Goal: Information Seeking & Learning: Learn about a topic

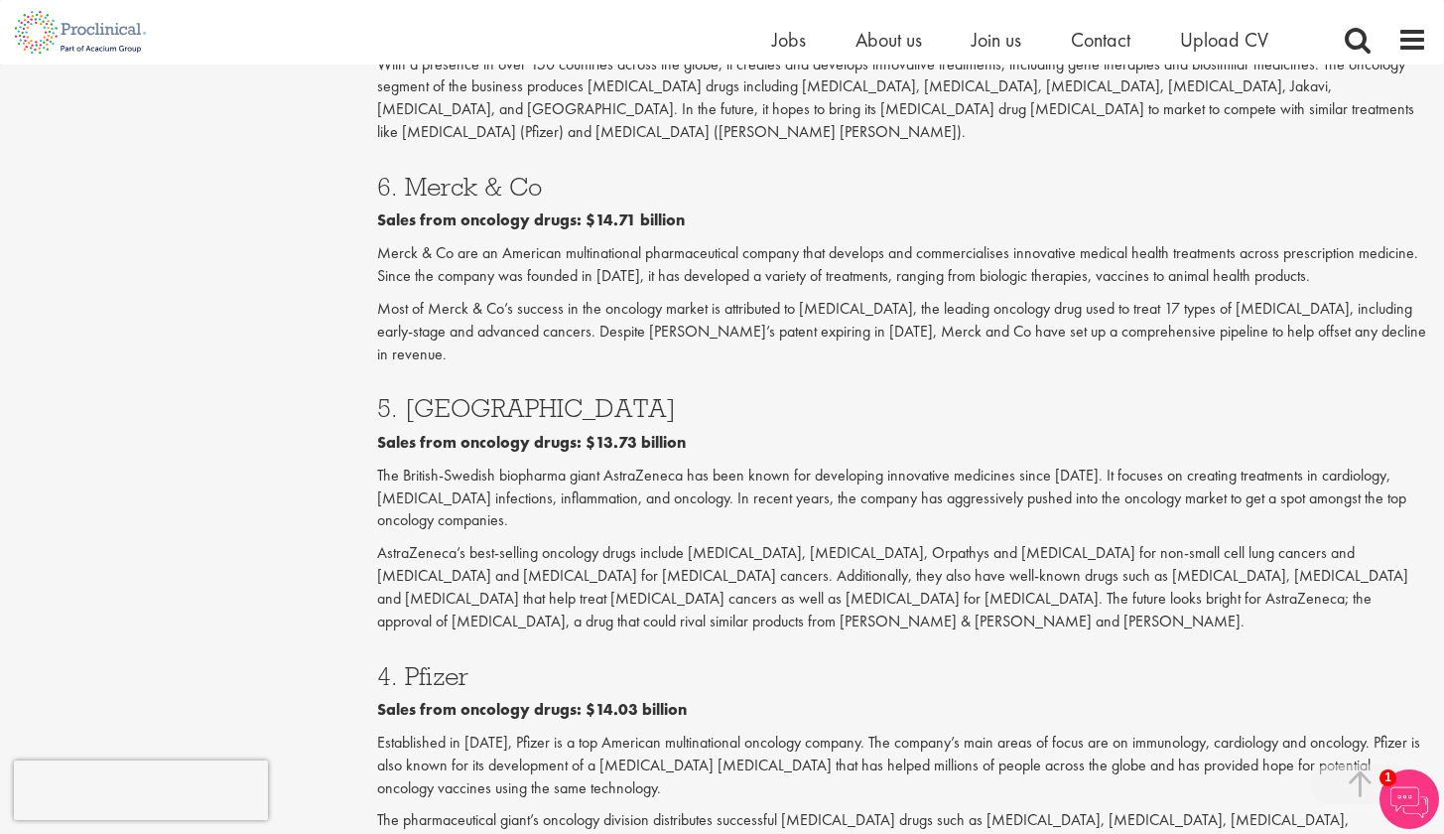
scroll to position [2354, 0]
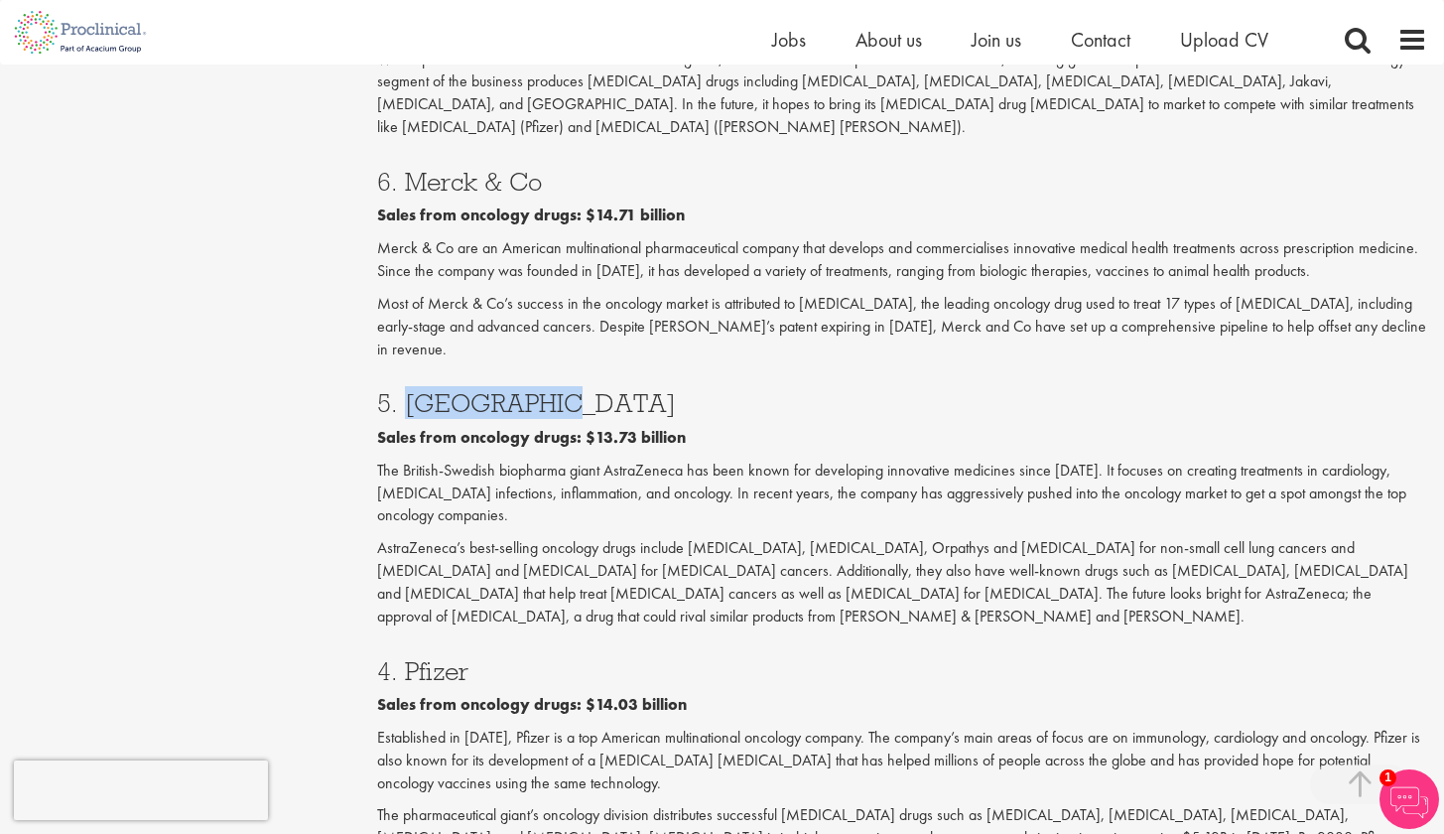
drag, startPoint x: 548, startPoint y: 233, endPoint x: 407, endPoint y: 225, distance: 141.2
click at [407, 390] on h3 "5. [GEOGRAPHIC_DATA]" at bounding box center [902, 403] width 1050 height 26
copy h3 "AstraZeneca"
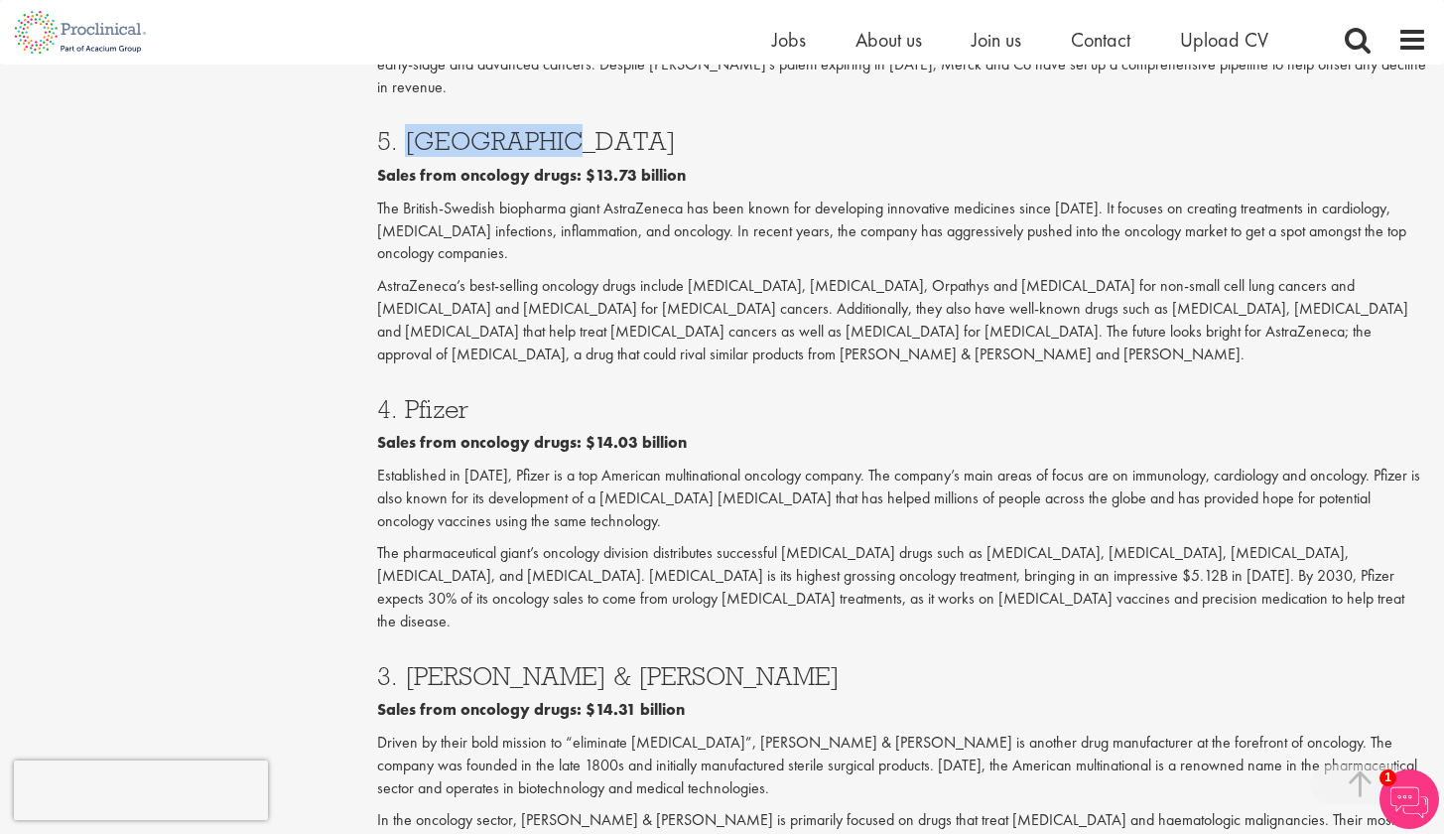
scroll to position [2617, 0]
drag, startPoint x: 473, startPoint y: 204, endPoint x: 408, endPoint y: 205, distance: 64.6
click at [408, 395] on h3 "4. Pfizer" at bounding box center [902, 408] width 1050 height 26
copy h3 "Pfizer"
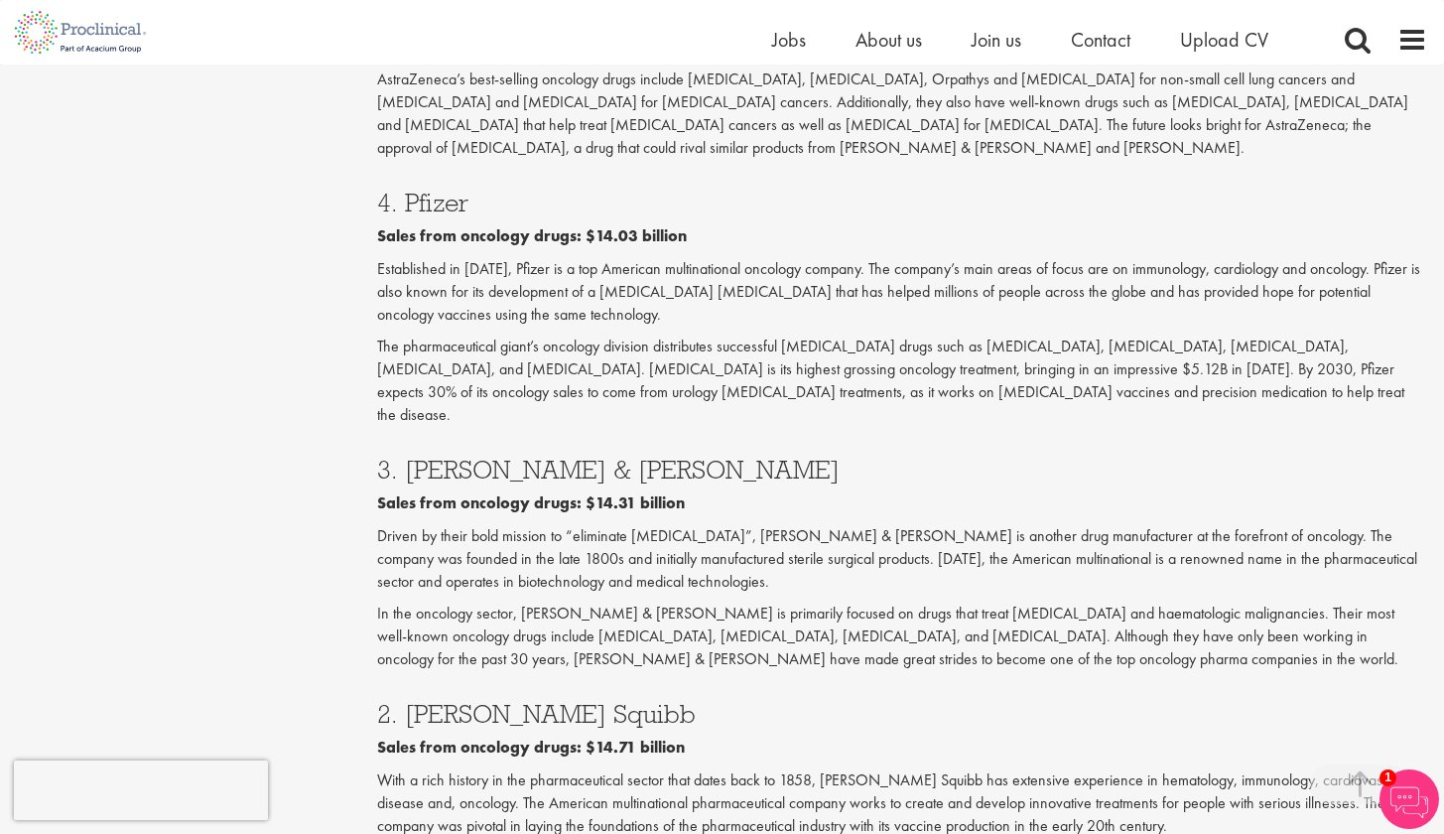
scroll to position [2839, 0]
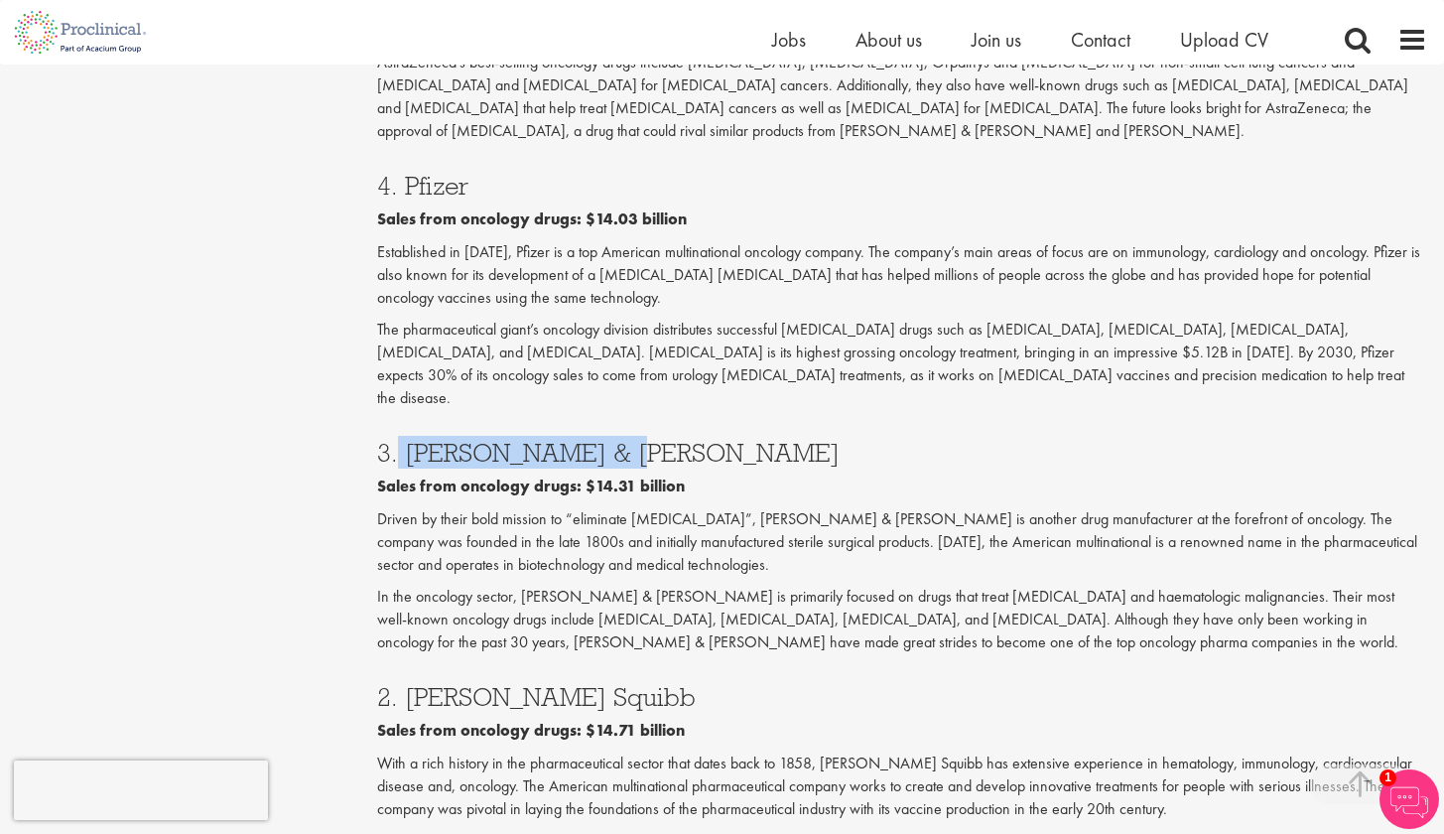
drag, startPoint x: 612, startPoint y: 224, endPoint x: 399, endPoint y: 227, distance: 213.5
click at [399, 440] on h3 "3. [PERSON_NAME] & [PERSON_NAME]" at bounding box center [902, 453] width 1050 height 26
copy h3 "[PERSON_NAME] & [PERSON_NAME]"
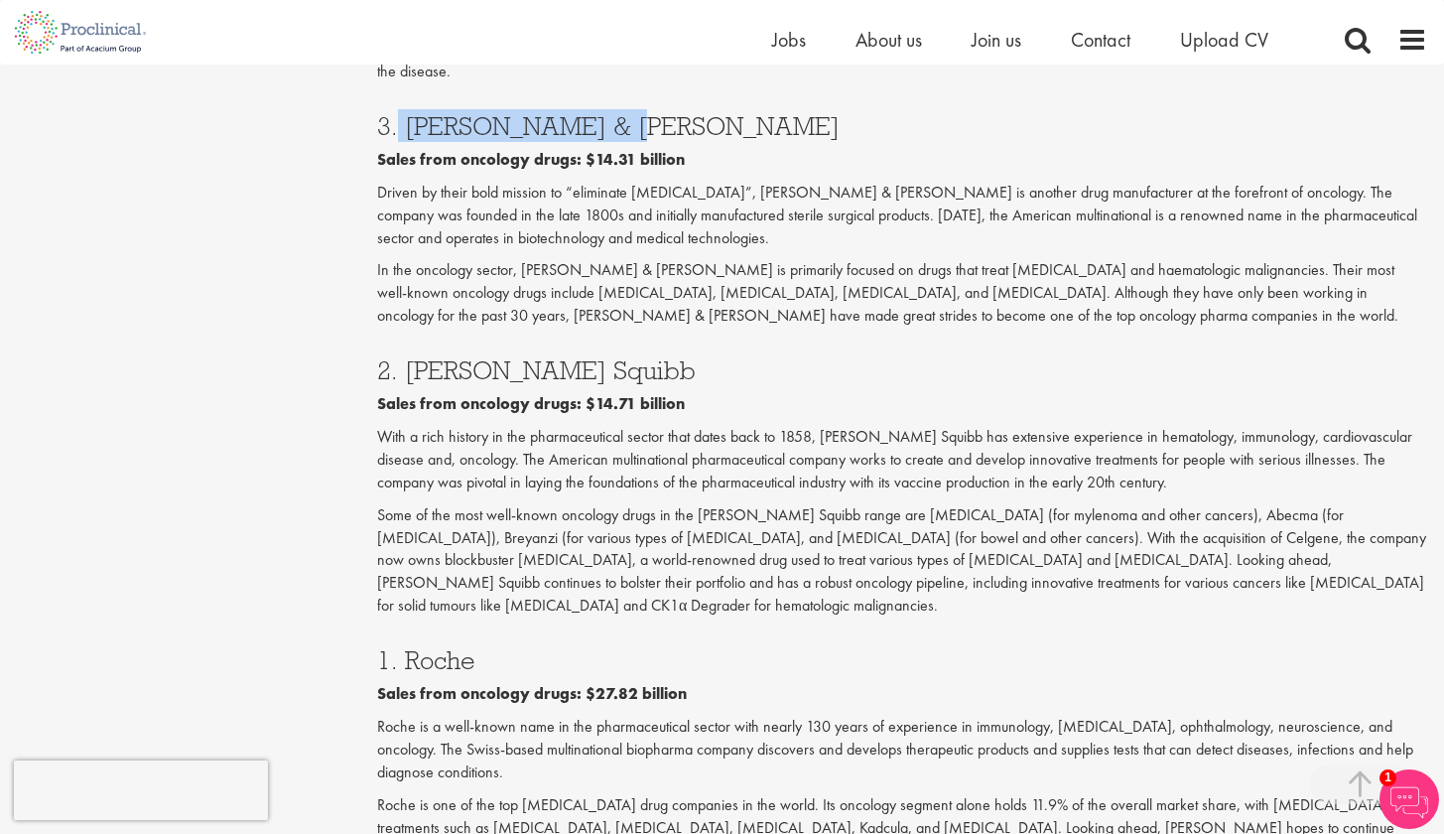
scroll to position [3176, 0]
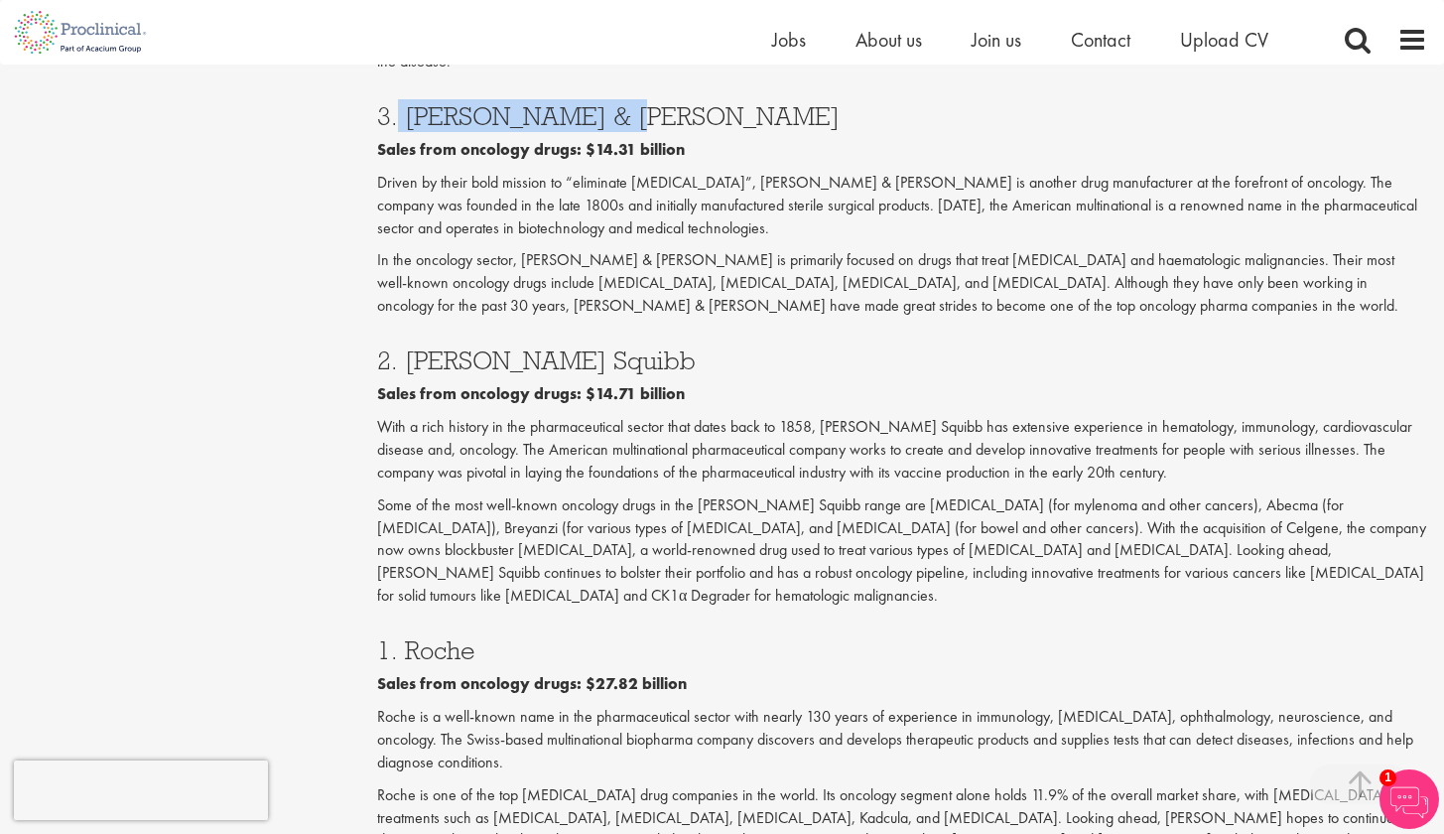
drag, startPoint x: 470, startPoint y: 385, endPoint x: 398, endPoint y: 389, distance: 71.6
click at [398, 637] on h3 "1. Roche" at bounding box center [902, 650] width 1050 height 26
copy h3 "Roche"
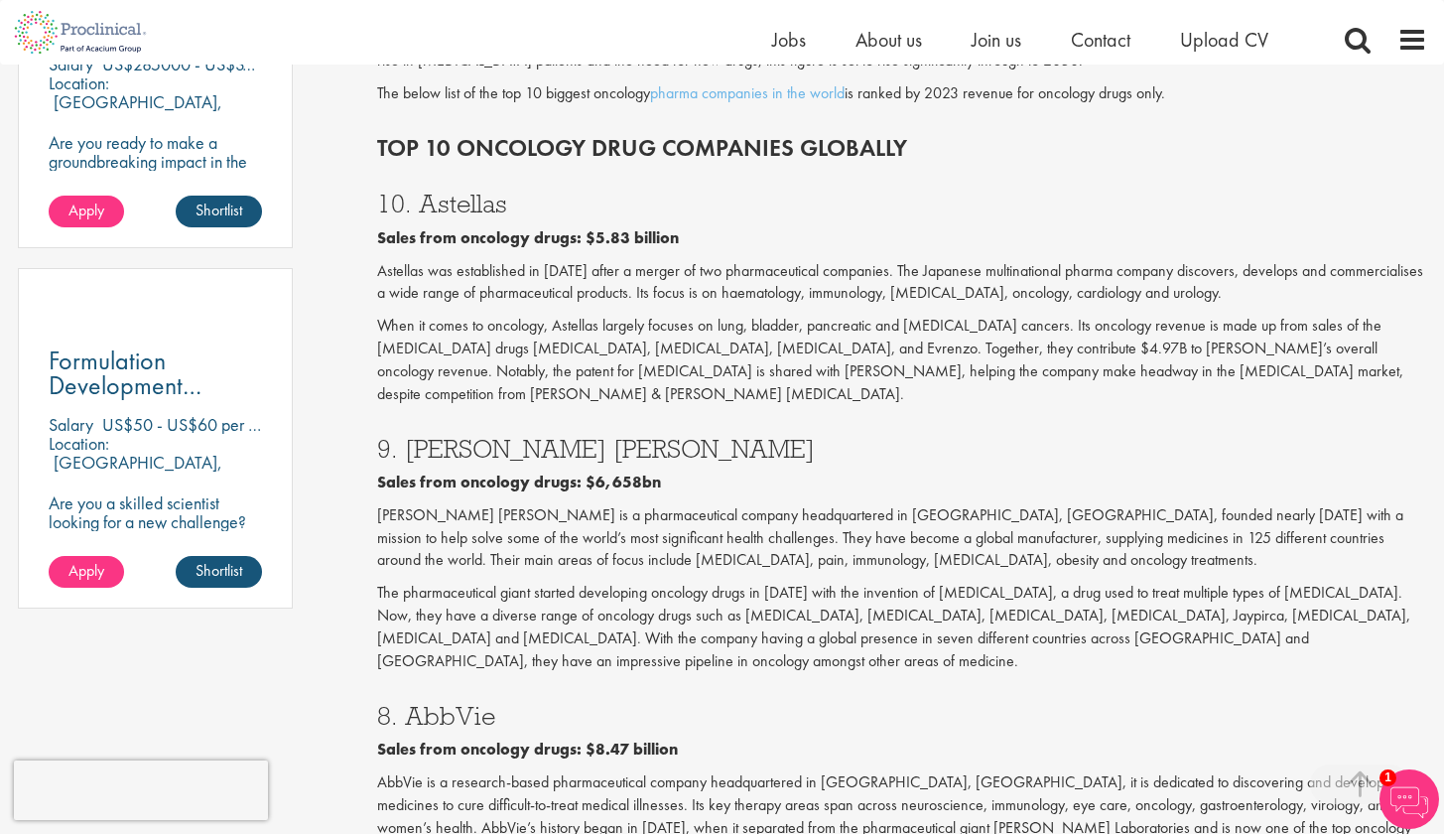
scroll to position [1228, 0]
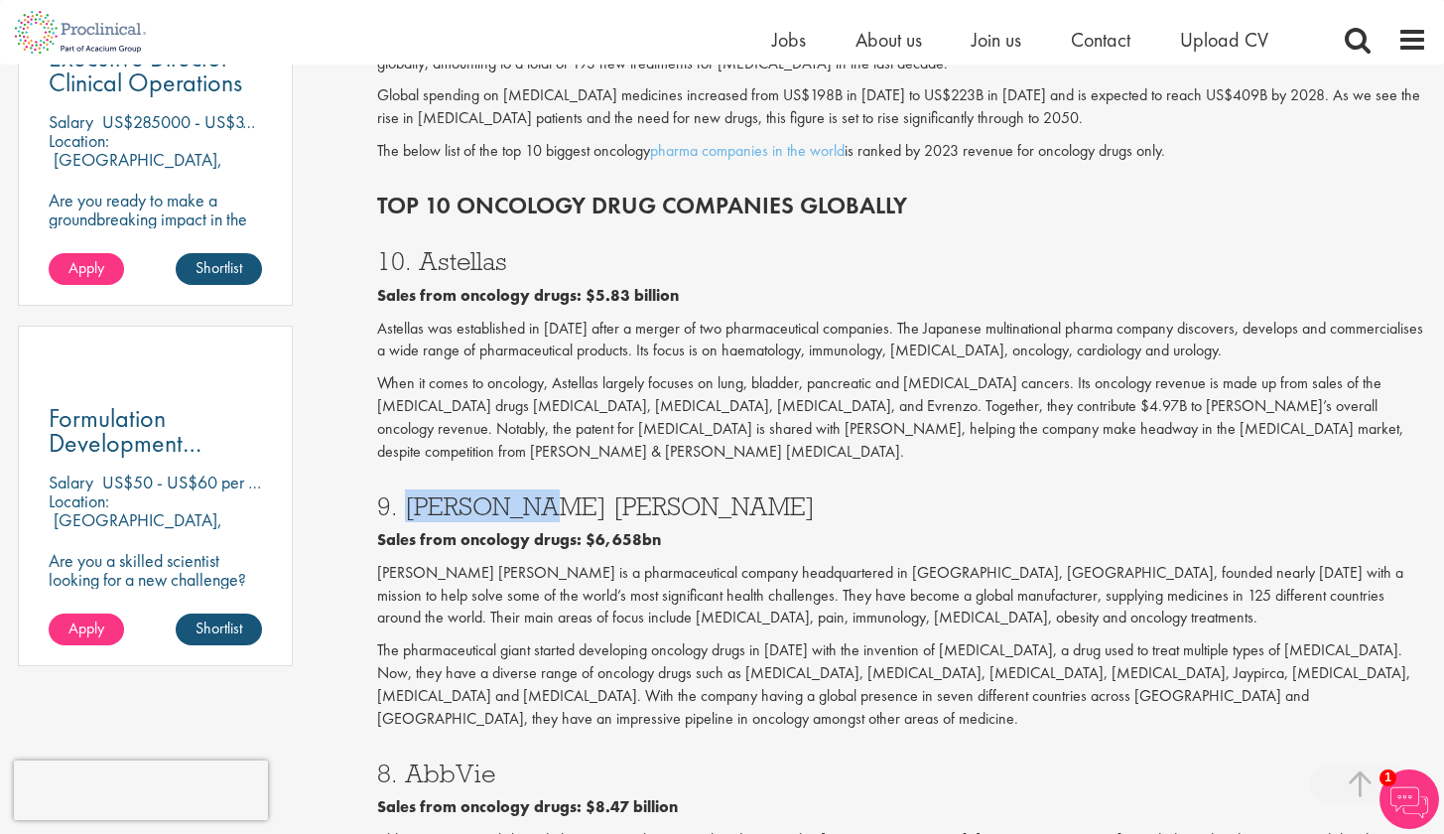
drag, startPoint x: 490, startPoint y: 443, endPoint x: 398, endPoint y: 453, distance: 92.9
click at [398, 493] on h3 "9. [PERSON_NAME] [PERSON_NAME]" at bounding box center [902, 506] width 1050 height 26
copy h3 "[PERSON_NAME] [PERSON_NAME]"
